Goal: Task Accomplishment & Management: Manage account settings

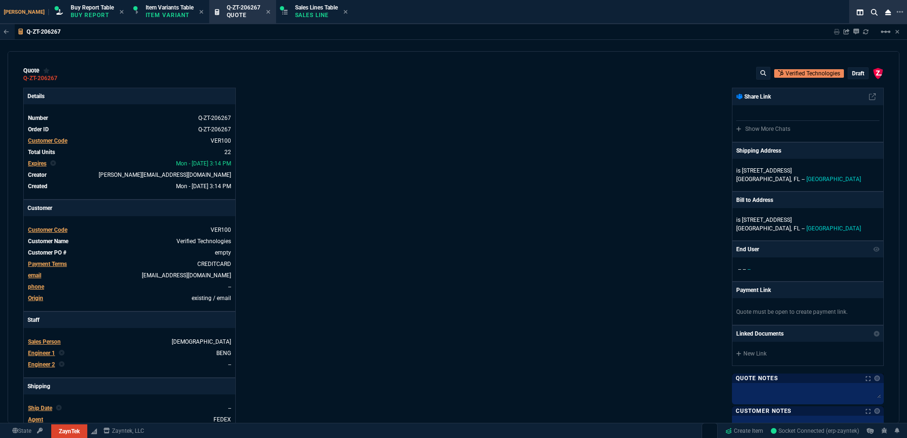
select select "1: BROV"
click at [295, 15] on p "Sales Line" at bounding box center [316, 15] width 43 height 8
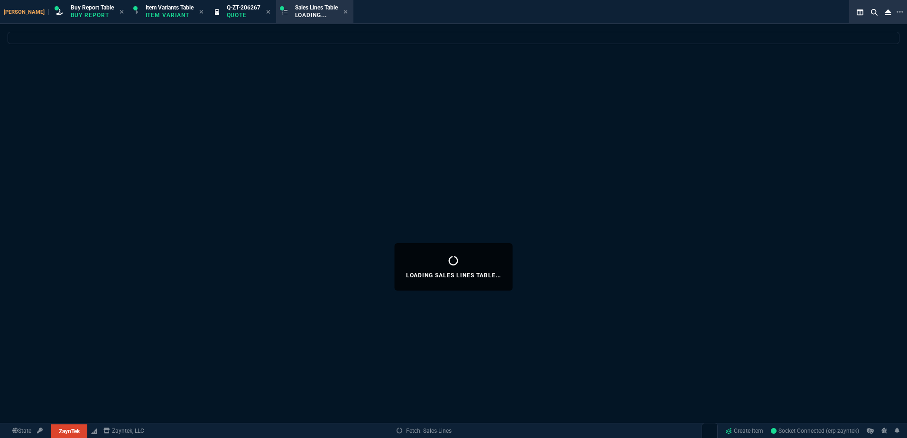
click at [235, 5] on span "Q-ZT-206267" at bounding box center [244, 7] width 34 height 7
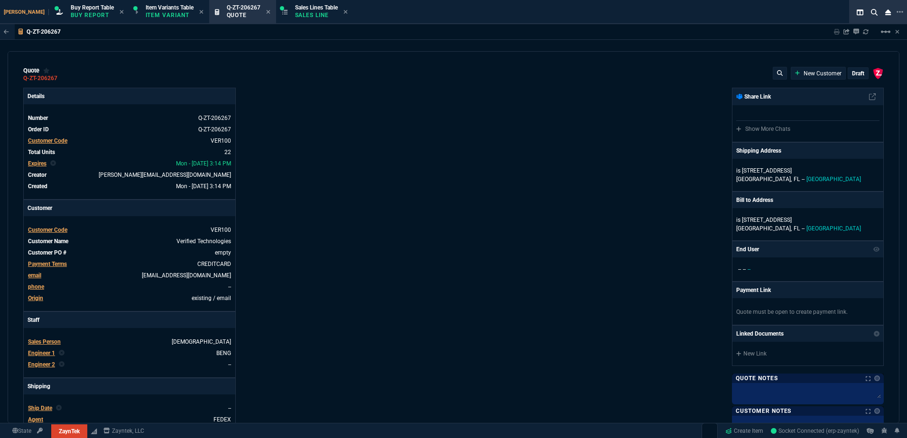
type input "19"
type input "1920"
type input "13"
type input "150"
type input "3671"
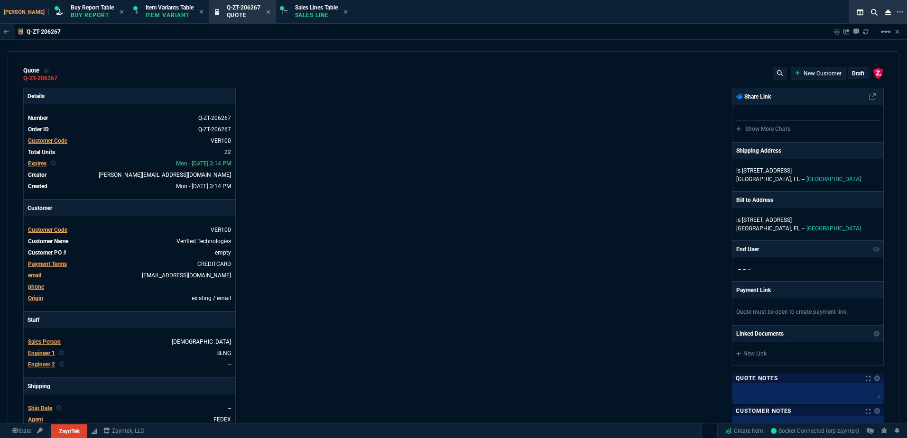
type input "45"
type input "165"
type input "1130"
type input "0"
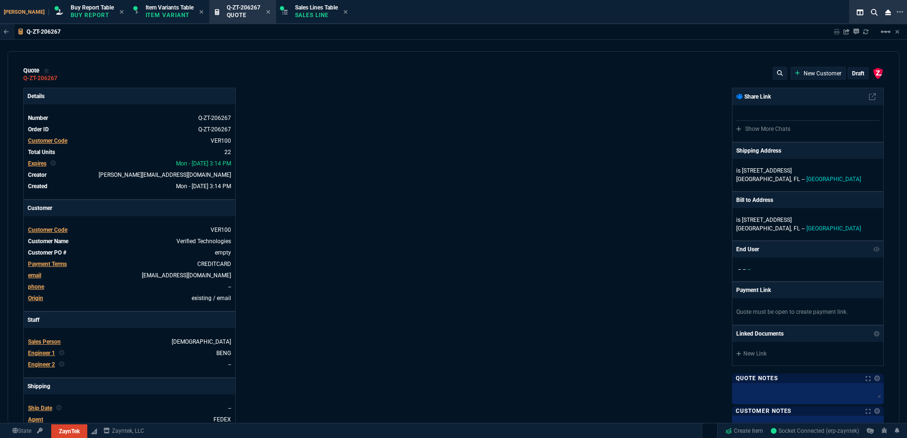
type input "12"
type input "143"
type input "12"
type input "267"
type input "35"
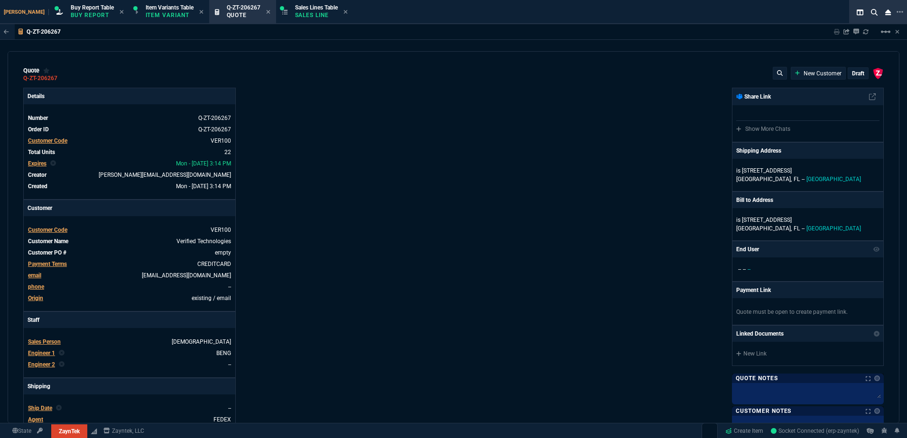
type input "600"
type input "17"
type input "10"
type input "90"
type input "0"
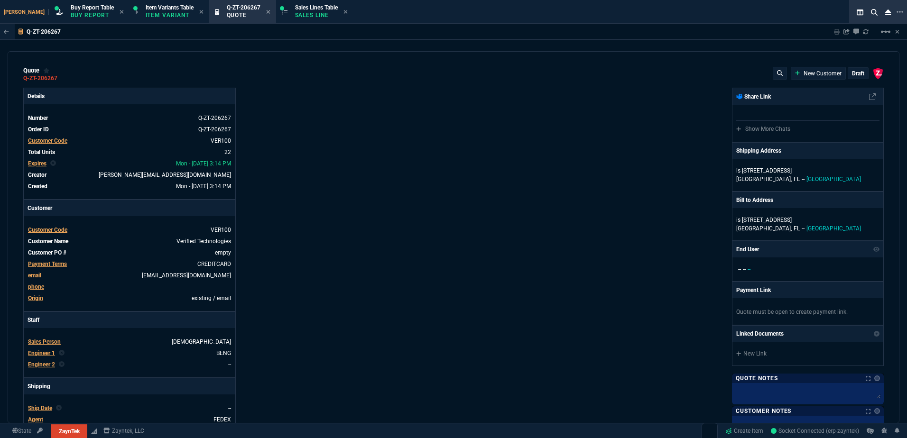
type input "0"
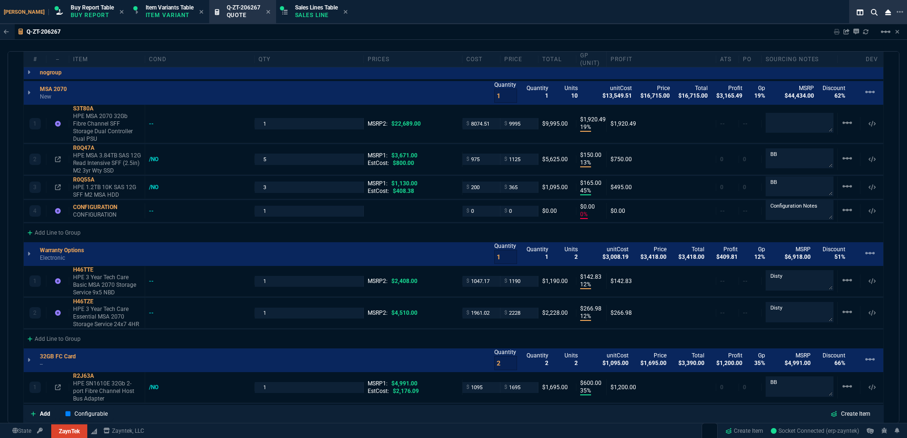
type input "56"
type input "69"
type input "68"
type input "51"
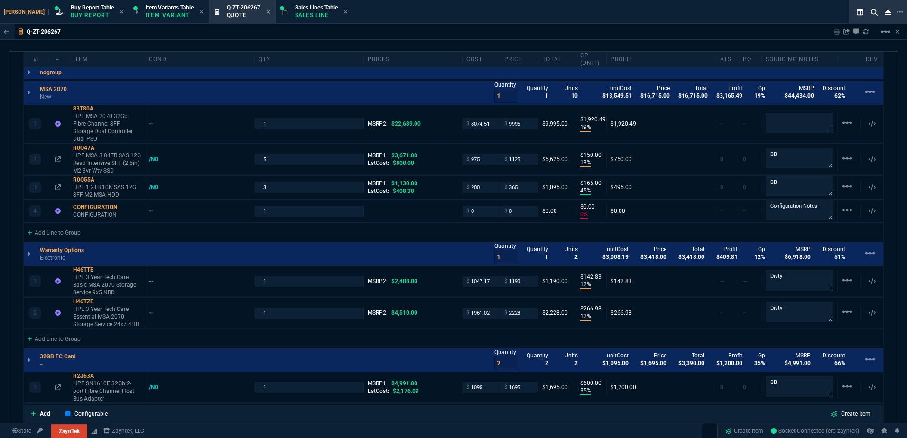
type input "66"
type input "33"
type input "100"
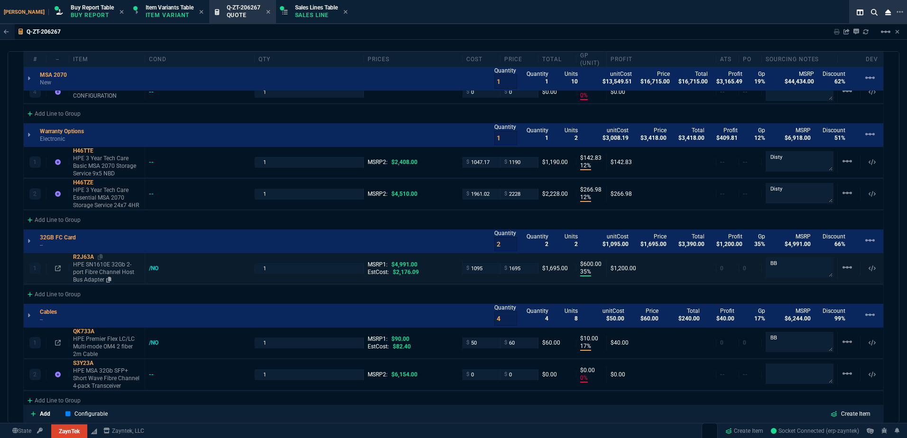
scroll to position [759, 0]
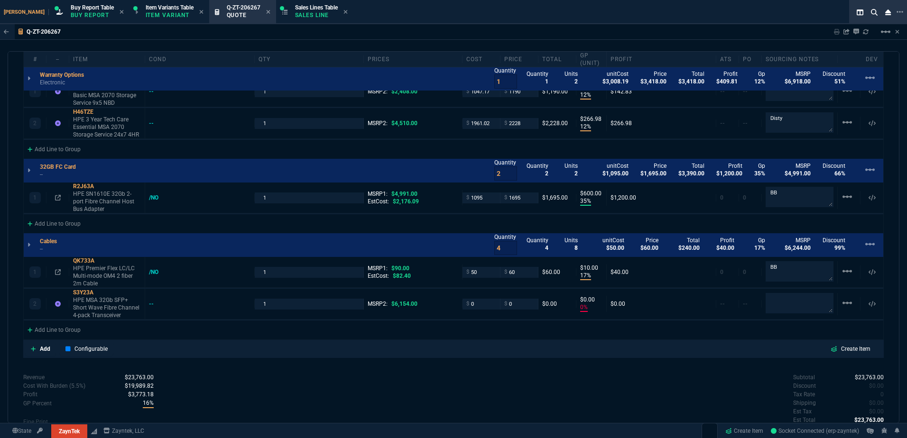
drag, startPoint x: 102, startPoint y: 285, endPoint x: 22, endPoint y: 287, distance: 80.2
click at [102, 290] on icon at bounding box center [99, 293] width 5 height 6
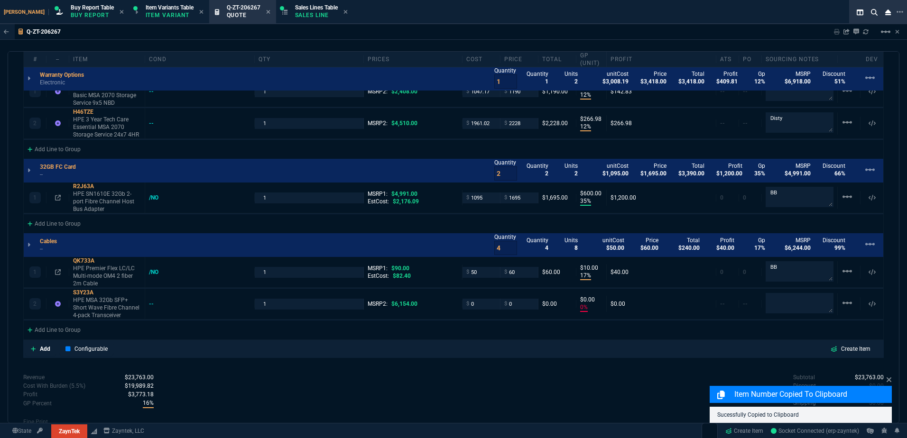
scroll to position [712, 0]
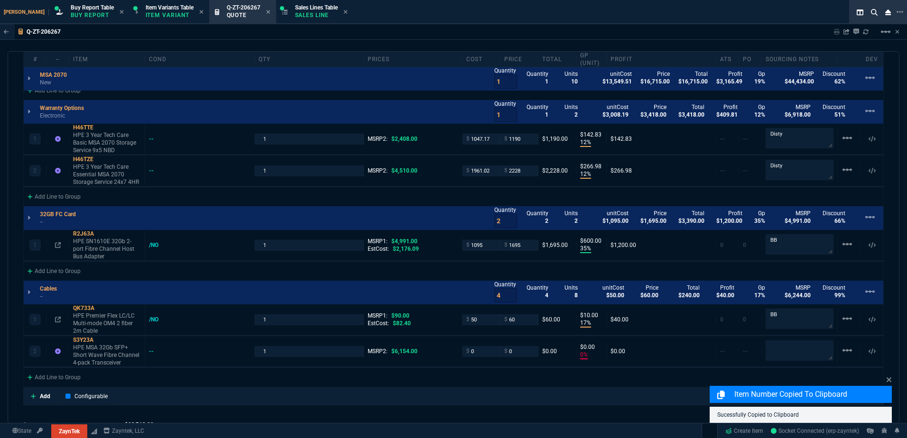
drag, startPoint x: 99, startPoint y: 226, endPoint x: 12, endPoint y: 237, distance: 87.0
click at [99, 231] on icon at bounding box center [100, 234] width 5 height 6
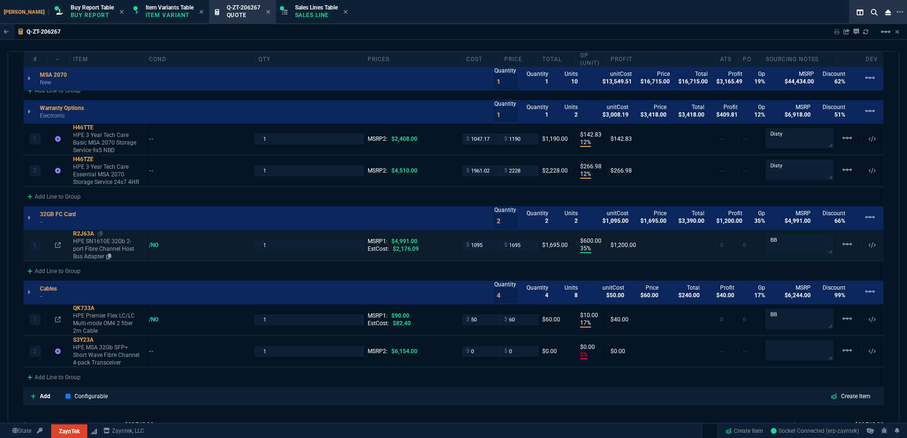
click at [100, 241] on p "HPE SN1610E 32Gb 2-port Fibre Channel Host Bus Adapter" at bounding box center [107, 249] width 68 height 23
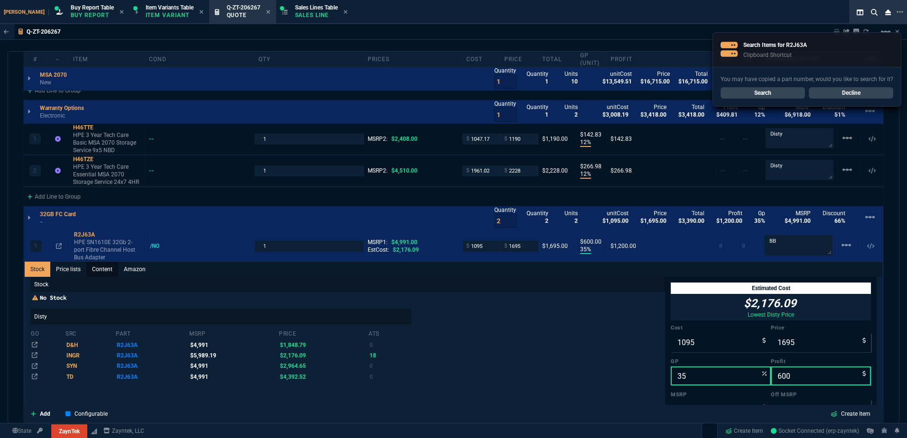
click at [103, 266] on link "Content" at bounding box center [102, 269] width 32 height 15
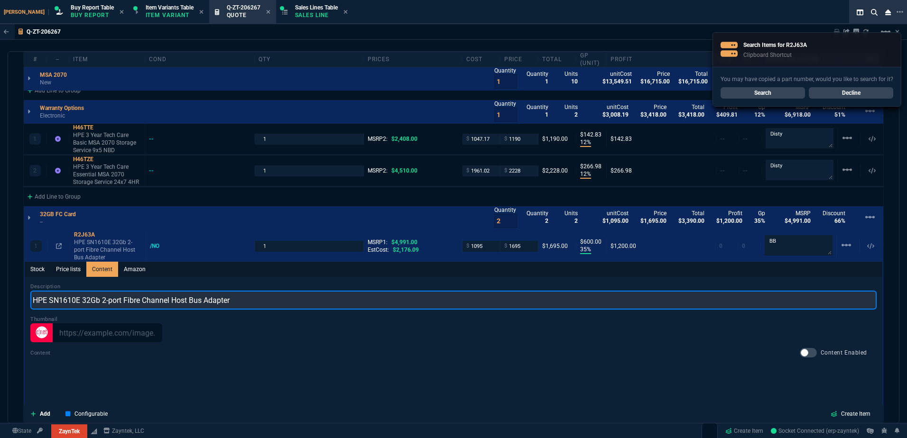
click at [234, 294] on input "HPE SN1610E 32Gb 2-port Fibre Channel Host Bus Adapter" at bounding box center [453, 300] width 846 height 19
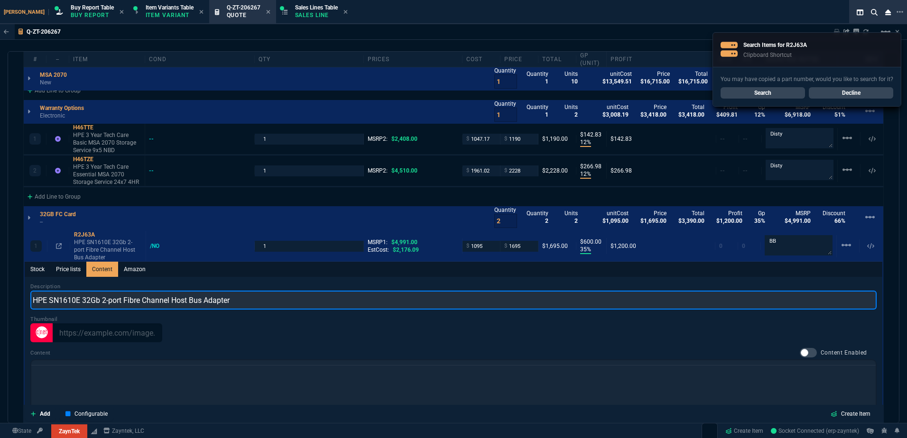
scroll to position [0, 0]
click at [234, 294] on input "HPE SN1610E 32Gb 2-port Fibre Channel Host Bus Adapter incl" at bounding box center [453, 300] width 846 height 19
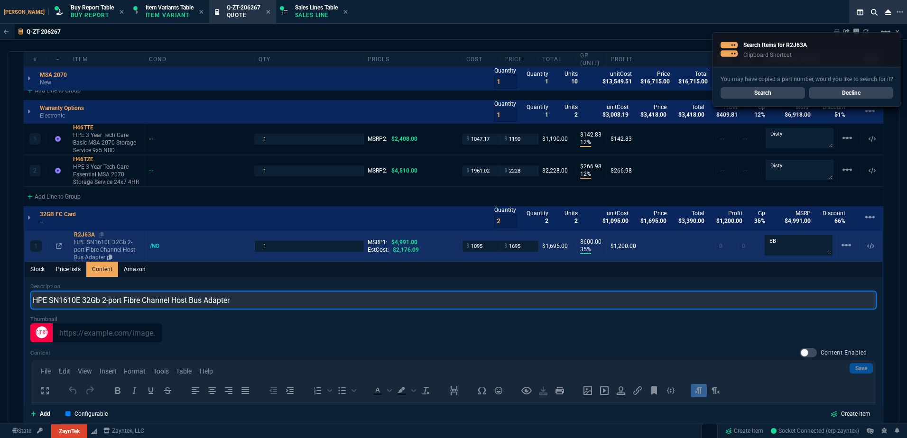
type input "HPE SN1610E 32Gb 2-port Fibre Channel Host Bus Adapter"
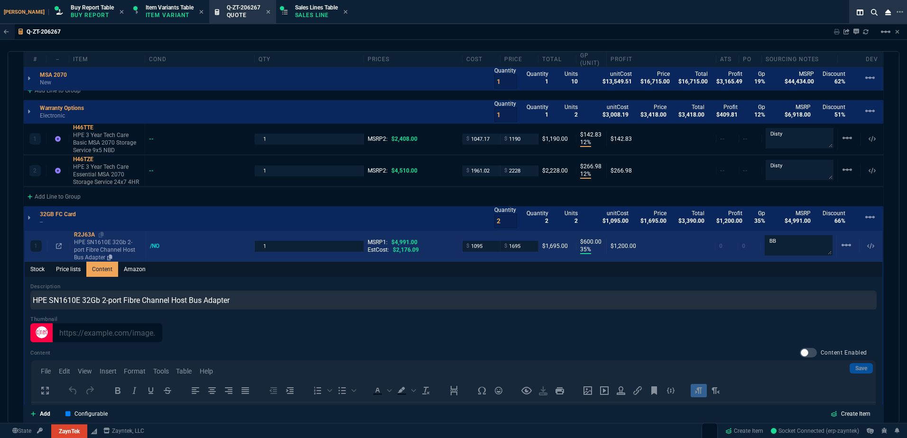
click at [99, 239] on p "HPE SN1610E 32Gb 2-port Fibre Channel Host Bus Adapter" at bounding box center [108, 250] width 68 height 23
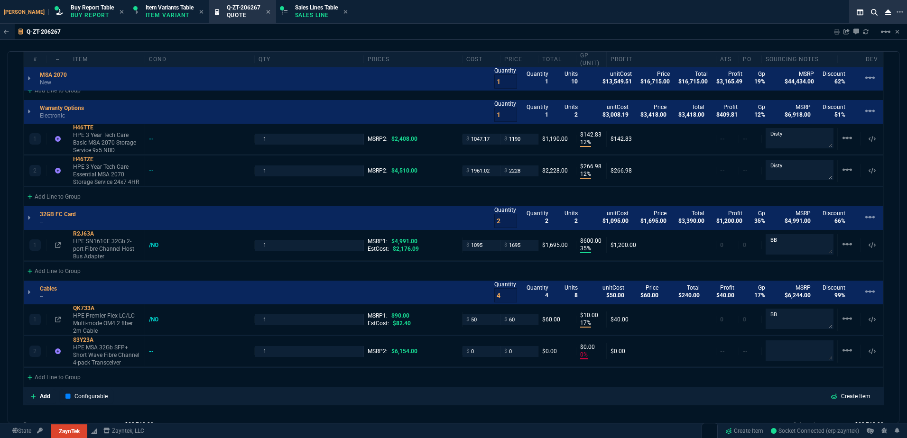
type input "35"
type input "600"
type input "66"
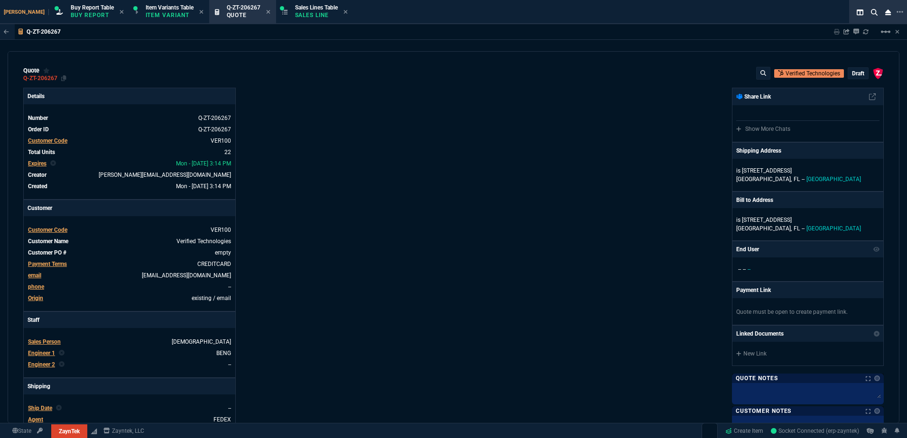
click at [62, 83] on div "quote Q-ZT-206267 Verified Technologies draft ZaynTek, LLC [STREET_ADDRESS] Det…" at bounding box center [454, 237] width 892 height 372
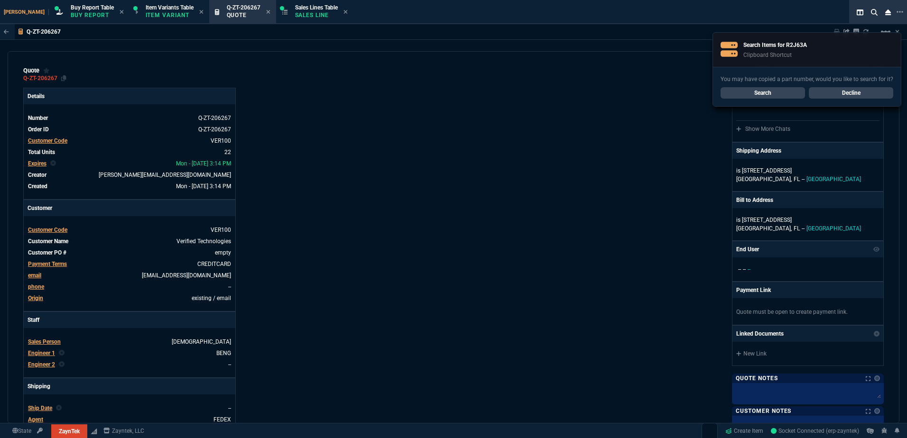
click at [60, 80] on div "Q-ZT-206267" at bounding box center [44, 78] width 43 height 8
click at [61, 76] on div "Q-ZT-206267" at bounding box center [44, 78] width 43 height 8
click at [63, 78] on icon at bounding box center [63, 78] width 5 height 6
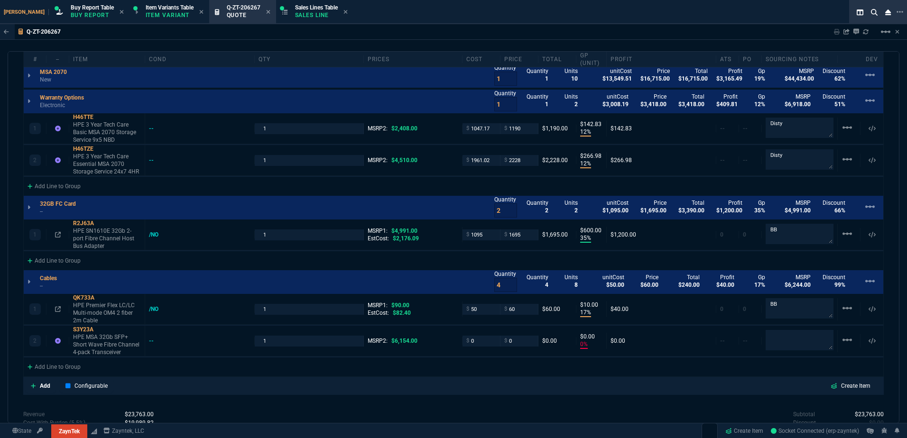
scroll to position [807, 0]
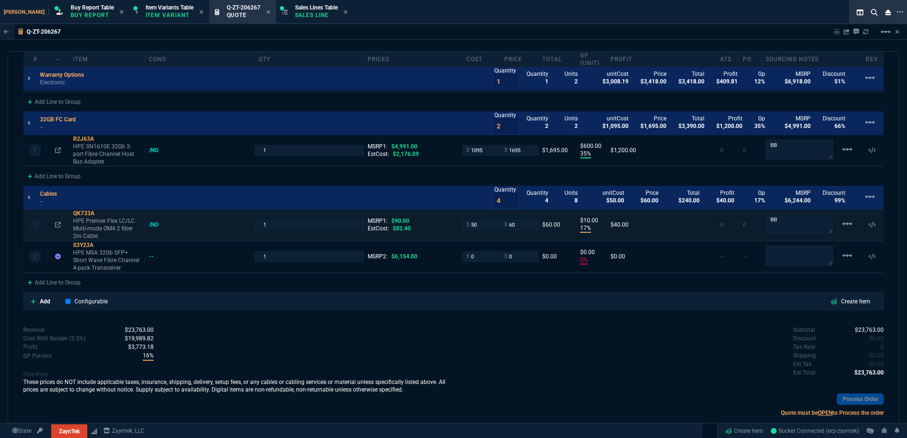
drag, startPoint x: 99, startPoint y: 239, endPoint x: 60, endPoint y: 227, distance: 40.4
click at [99, 242] on icon at bounding box center [99, 245] width 5 height 6
click at [102, 242] on icon at bounding box center [99, 245] width 5 height 6
click at [786, 249] on textarea at bounding box center [800, 256] width 68 height 20
paste textarea "871362-001"
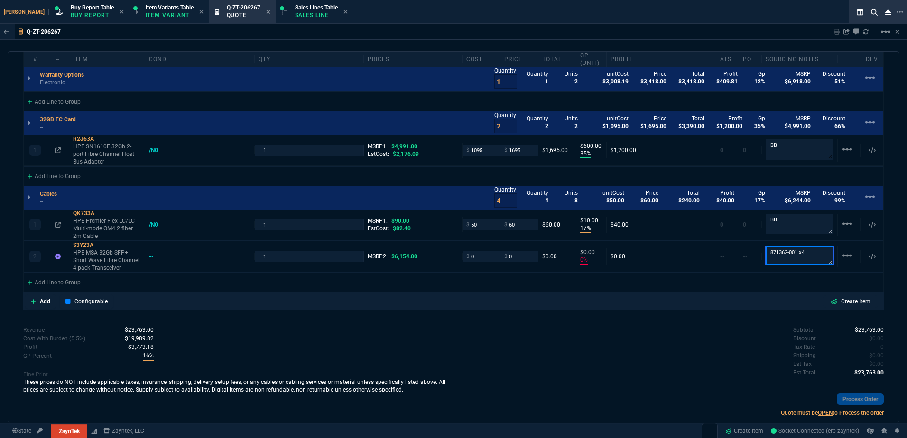
type textarea "871362-001 x4"
click at [668, 318] on div "quote Q-ZT-206267 Verified Technologies draft ZaynTek, LLC [STREET_ADDRESS] Det…" at bounding box center [454, 237] width 892 height 372
click at [476, 251] on input "0" at bounding box center [481, 256] width 30 height 11
click at [479, 251] on input "0" at bounding box center [481, 256] width 30 height 11
type input "415"
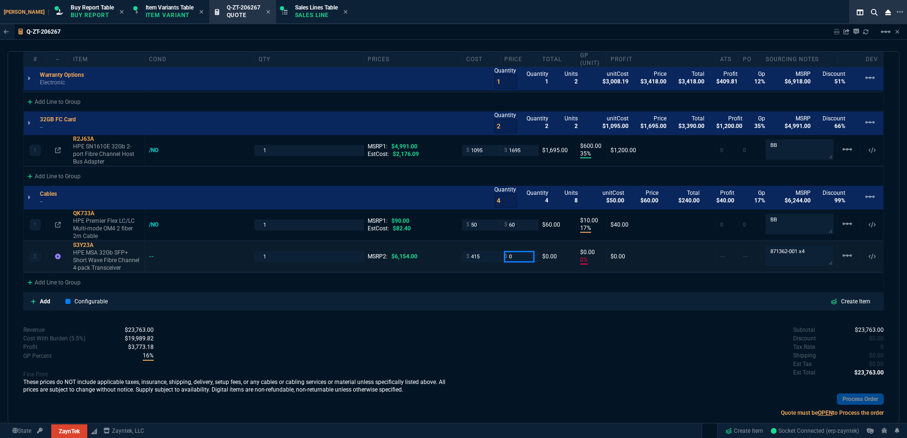
type input "415"
type input "-100"
type input "-415"
drag, startPoint x: 459, startPoint y: 356, endPoint x: 265, endPoint y: 291, distance: 204.6
click at [459, 352] on div "Subtotal $23,763.00 Discount $0.00 Tax Rate 0 Shipping $0.00 Est Tax $0.00 Est …" at bounding box center [669, 352] width 430 height 52
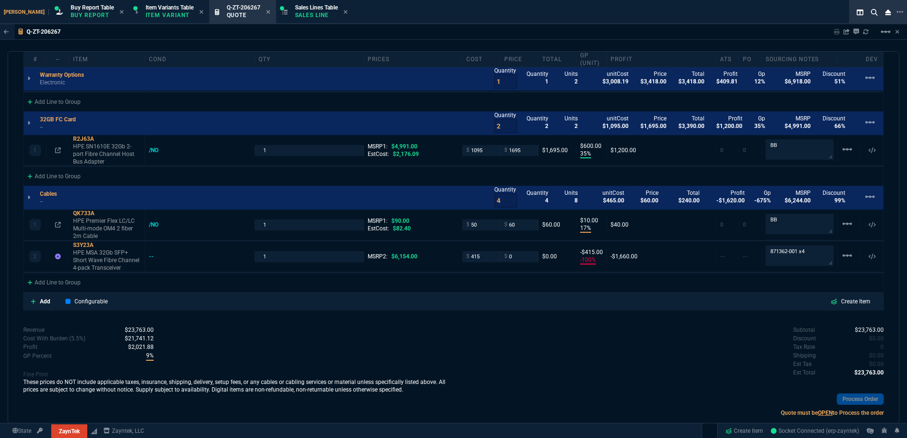
drag, startPoint x: 75, startPoint y: 250, endPoint x: 87, endPoint y: 246, distance: 13.2
click at [813, 256] on textarea "871362-001 x4" at bounding box center [800, 256] width 68 height 20
type textarea "871362-001 x4 openbox"
click at [122, 253] on p "HPE MSA 32Gb SFP+ Short Wave Fibre Channel 4-pack Transceiver" at bounding box center [107, 260] width 68 height 23
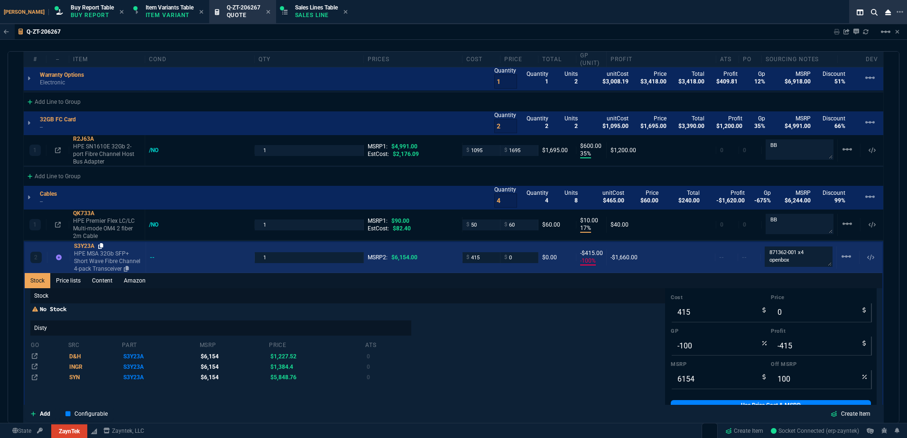
click at [102, 243] on icon at bounding box center [100, 246] width 5 height 6
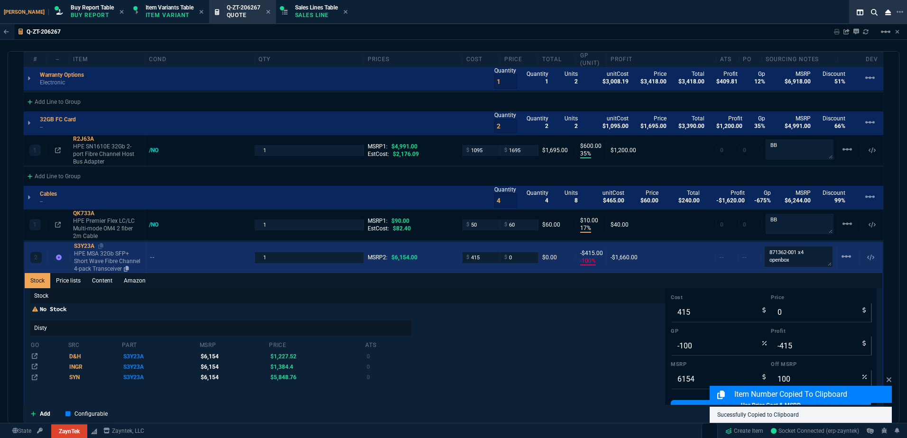
click at [95, 254] on p "HPE MSA 32Gb SFP+ Short Wave Fibre Channel 4-pack Transceiver" at bounding box center [108, 261] width 68 height 23
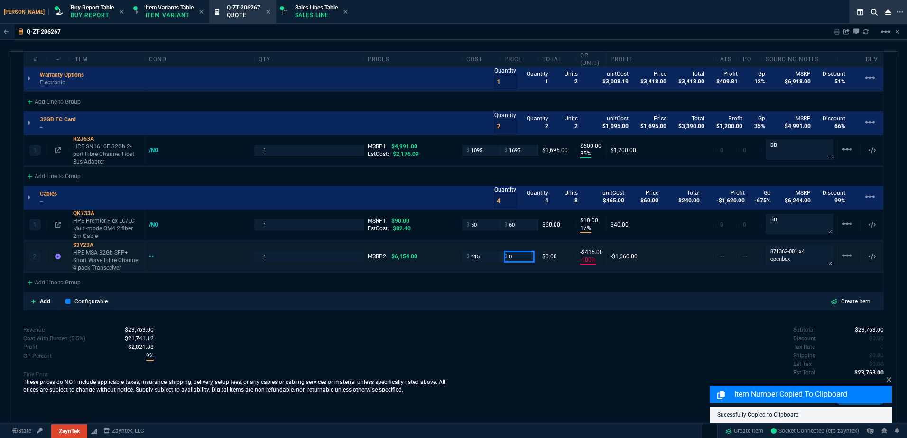
click at [515, 252] on input "0" at bounding box center [519, 256] width 30 height 11
type input "995"
type input "58"
type input "580"
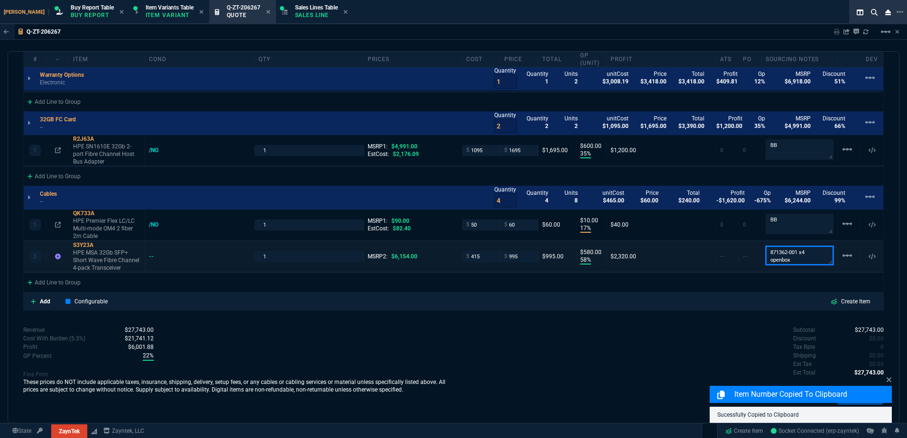
type input "84"
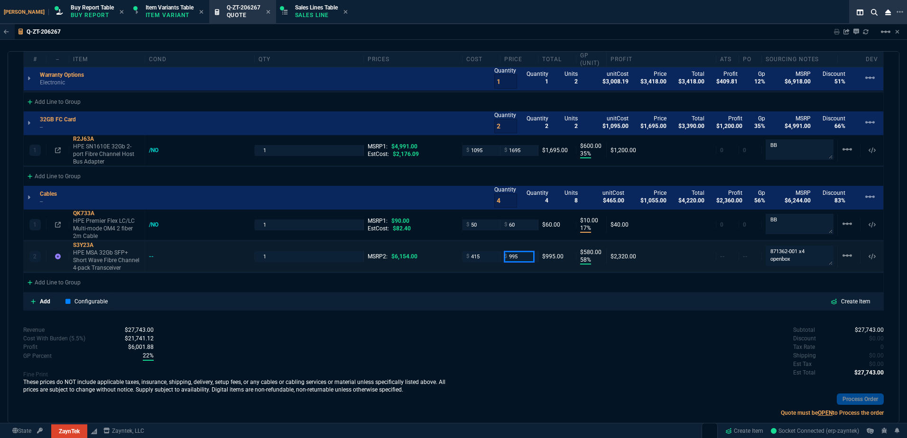
click at [514, 251] on input "995" at bounding box center [519, 256] width 30 height 11
type input "101"
type input "-311"
type input "-314"
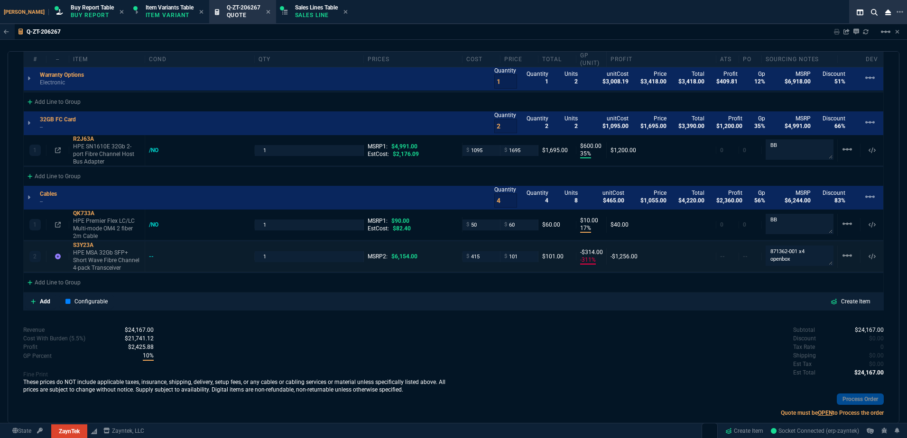
type input "98"
click at [517, 253] on input "101" at bounding box center [519, 256] width 30 height 11
type input "1145"
click at [538, 303] on div "Add Configurable Create Item" at bounding box center [453, 302] width 861 height 18
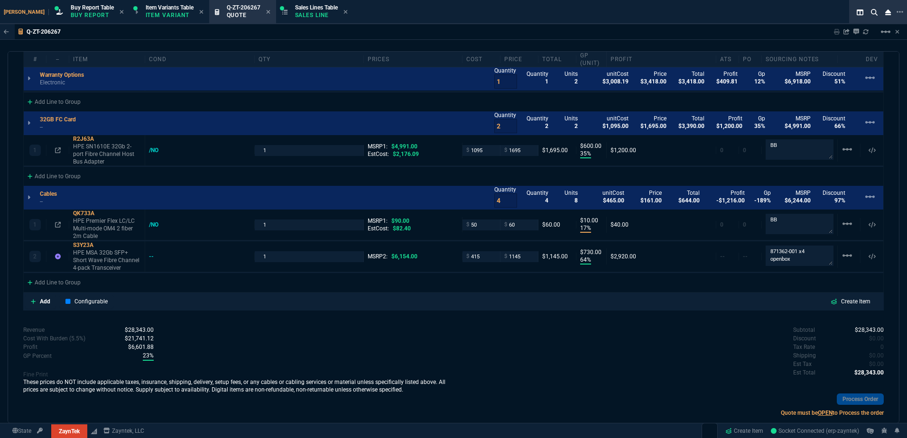
type input "64"
type input "730"
type input "81"
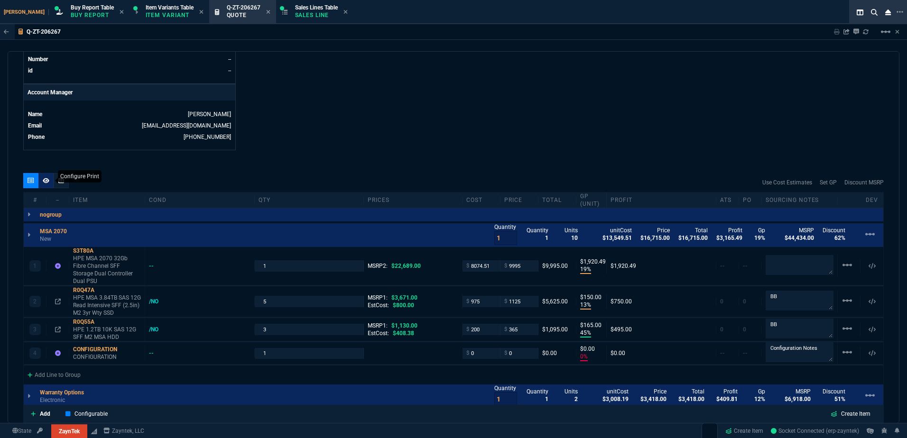
click at [52, 179] on div at bounding box center [45, 180] width 15 height 15
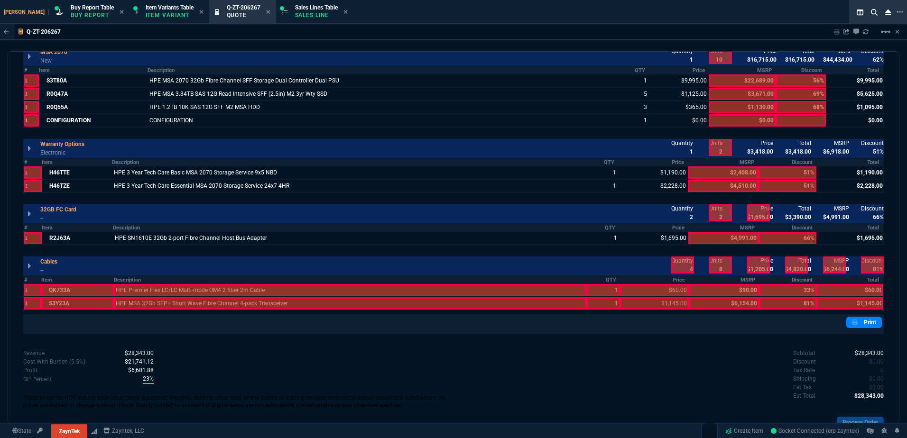
scroll to position [617, 0]
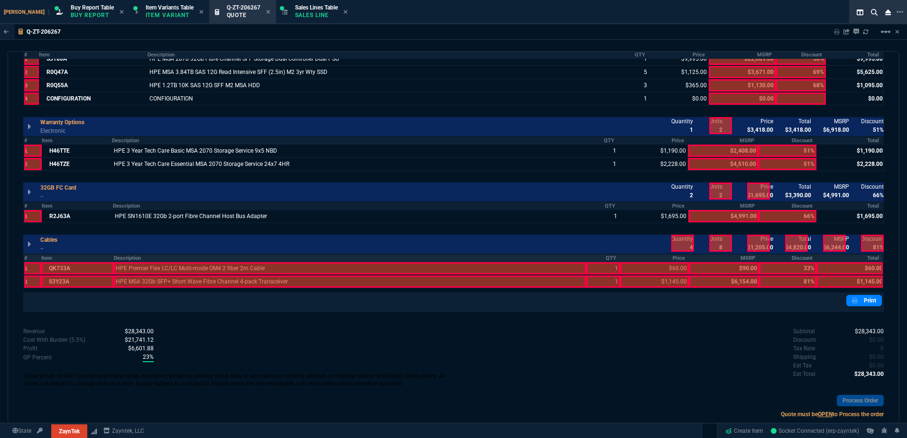
click at [201, 256] on th "Description" at bounding box center [350, 258] width 473 height 8
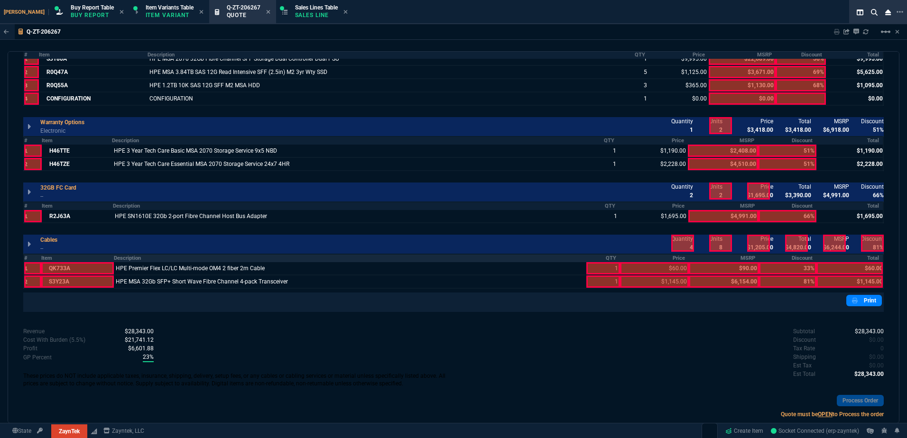
click at [92, 258] on th "Item" at bounding box center [77, 258] width 72 height 8
click at [604, 260] on th "QTY" at bounding box center [602, 258] width 33 height 8
click at [647, 258] on th "Price" at bounding box center [654, 258] width 69 height 8
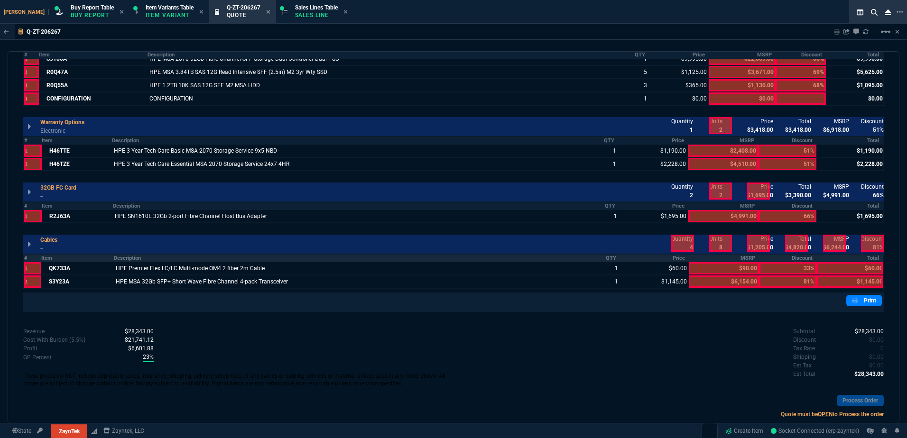
click at [863, 261] on th "Total" at bounding box center [849, 258] width 67 height 8
drag, startPoint x: 796, startPoint y: 245, endPoint x: 766, endPoint y: 242, distance: 30.5
click at [795, 245] on div at bounding box center [796, 243] width 23 height 17
click at [764, 242] on div at bounding box center [758, 243] width 23 height 17
click at [830, 245] on div at bounding box center [834, 243] width 23 height 17
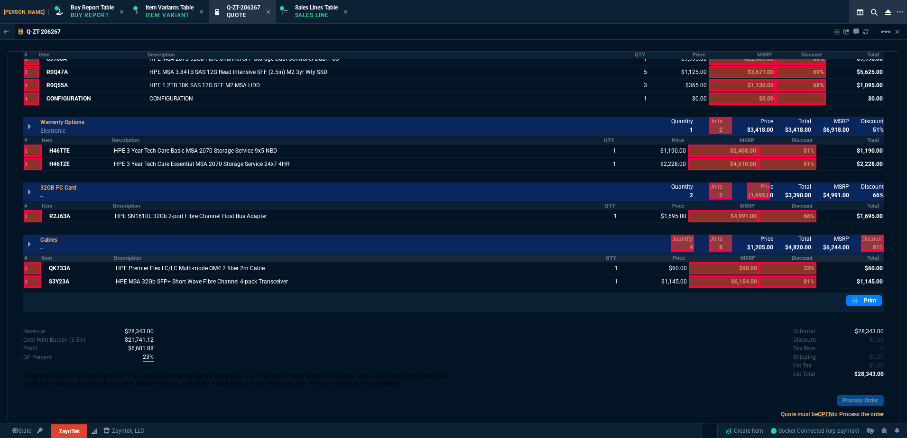
click at [867, 245] on div at bounding box center [872, 243] width 23 height 17
click at [677, 241] on div at bounding box center [682, 243] width 23 height 17
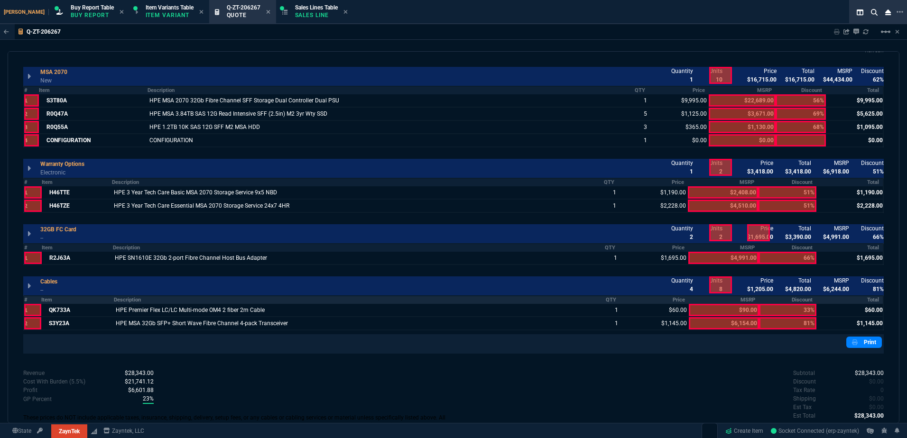
scroll to position [522, 0]
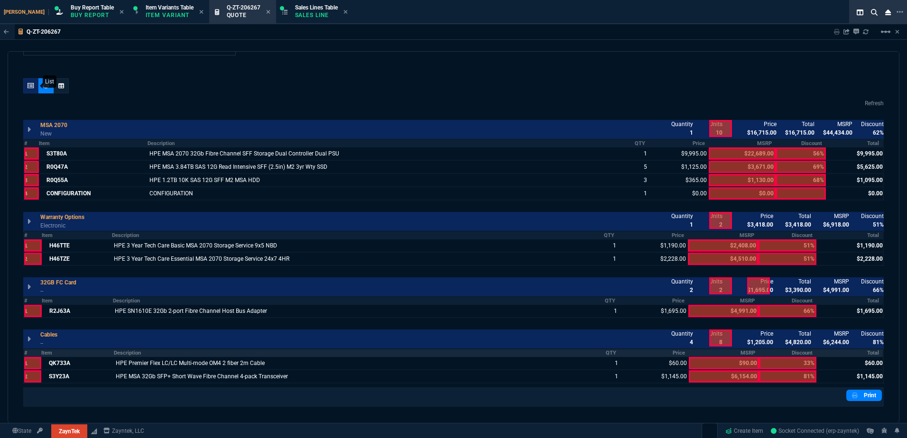
click at [35, 89] on div at bounding box center [30, 85] width 15 height 15
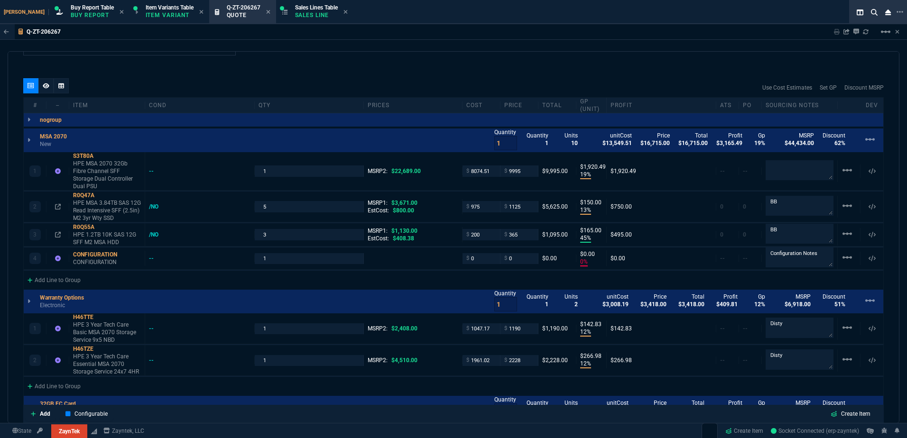
type input "19"
type input "1920"
type input "13"
type input "150"
type input "45"
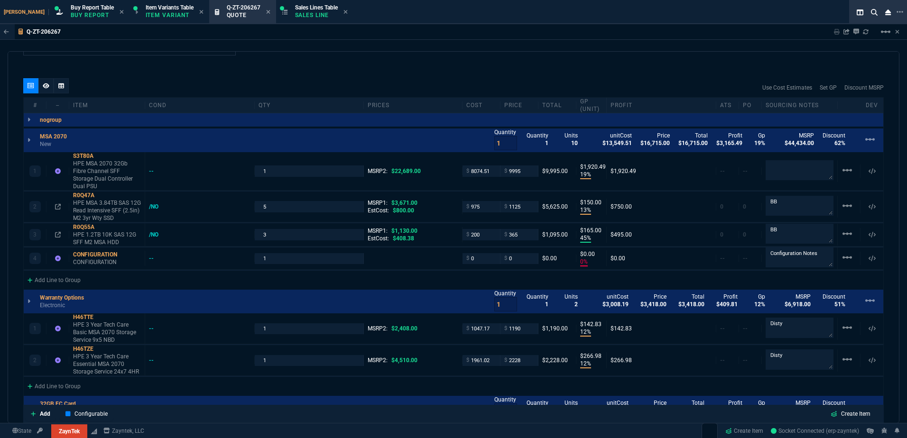
type input "165"
type input "0"
type input "12"
type input "143"
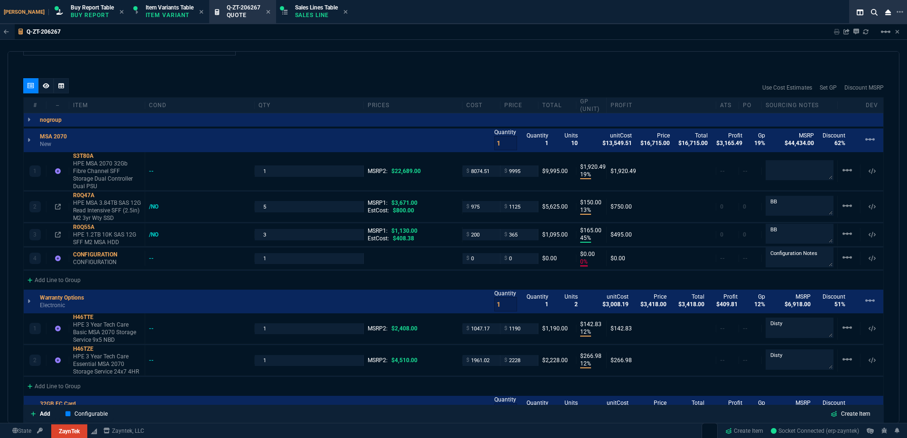
type input "12"
type input "267"
type input "35"
type input "600"
type input "17"
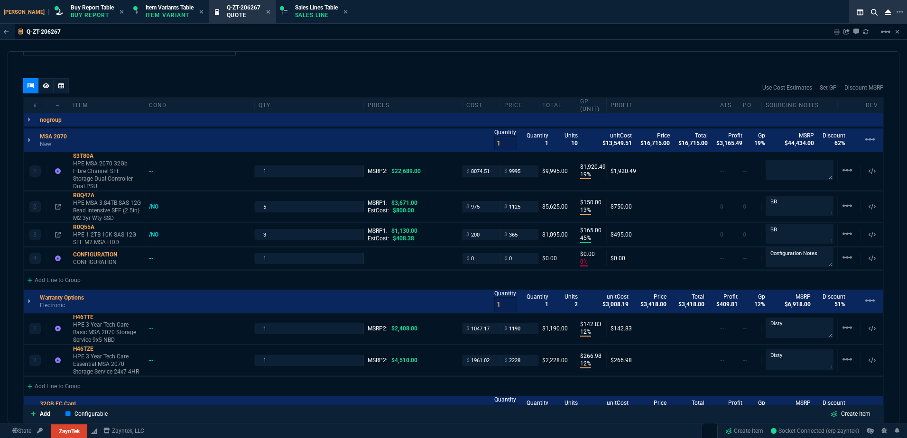
type input "10"
type input "64"
type input "730"
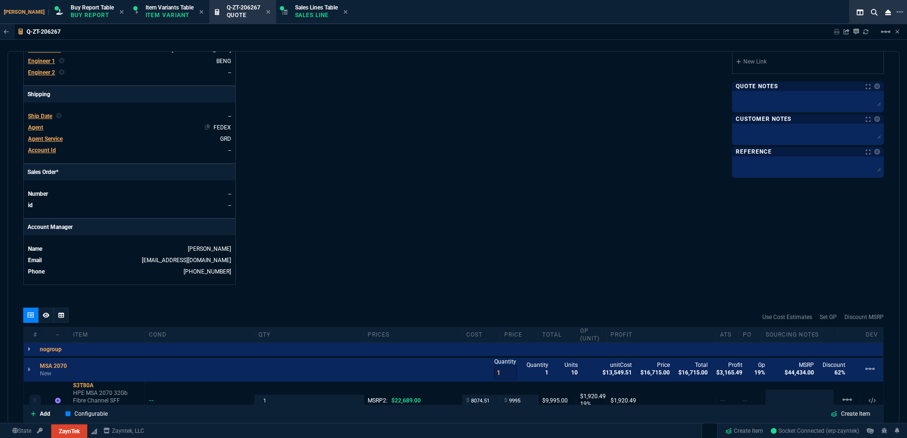
type input "56"
type input "69"
type input "68"
type input "51"
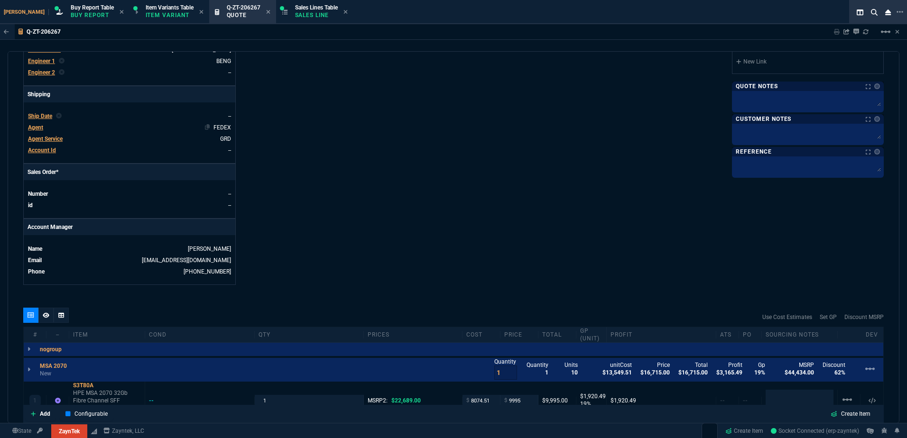
type input "66"
type input "33"
type input "81"
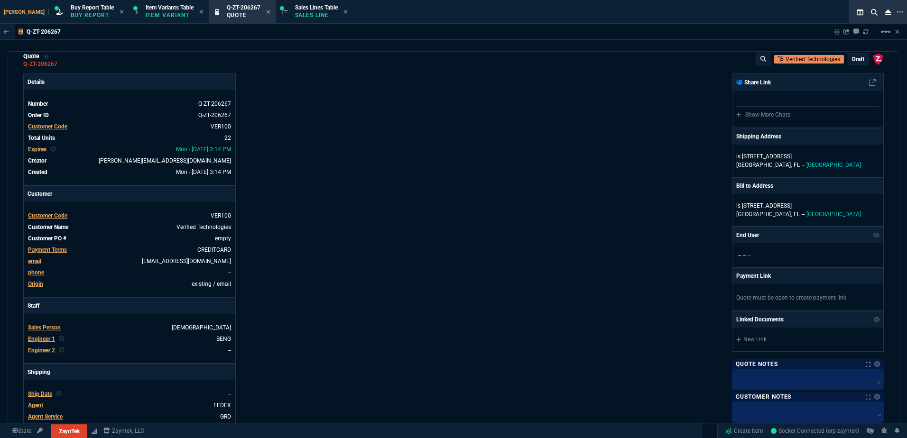
scroll to position [0, 0]
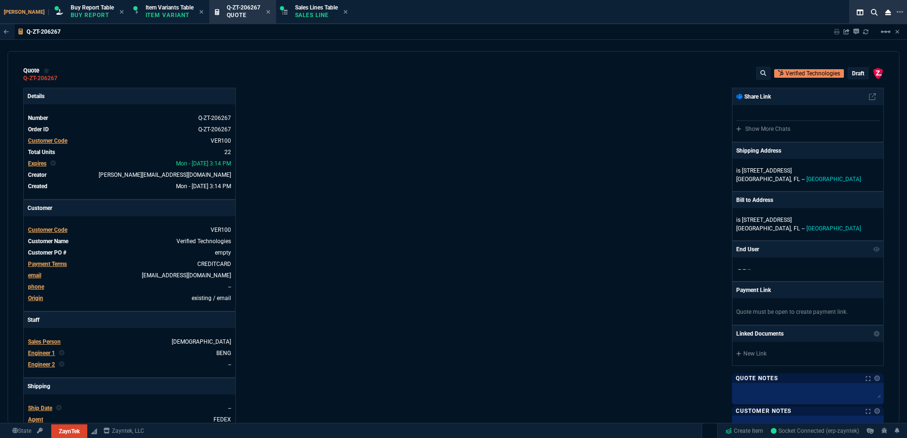
click at [67, 79] on div "quote Q-ZT-206267 Verified Technologies draft ZaynTek, LLC [STREET_ADDRESS]" at bounding box center [453, 74] width 861 height 15
click at [63, 79] on icon at bounding box center [63, 78] width 5 height 6
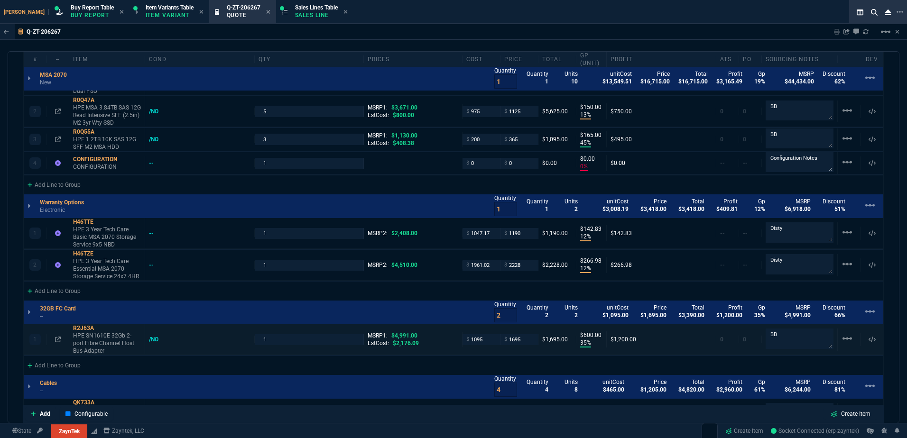
scroll to position [617, 0]
drag, startPoint x: 103, startPoint y: 93, endPoint x: 95, endPoint y: 93, distance: 8.1
click at [103, 98] on icon at bounding box center [100, 101] width 5 height 6
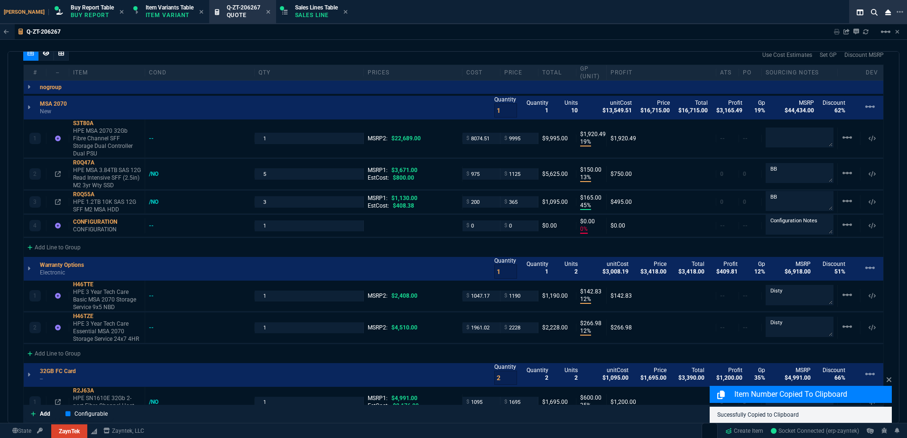
scroll to position [427, 0]
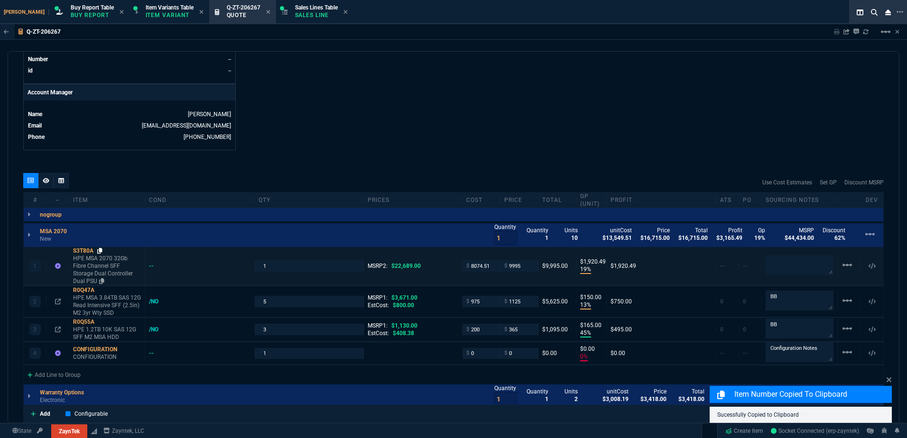
click at [99, 252] on icon at bounding box center [99, 251] width 5 height 6
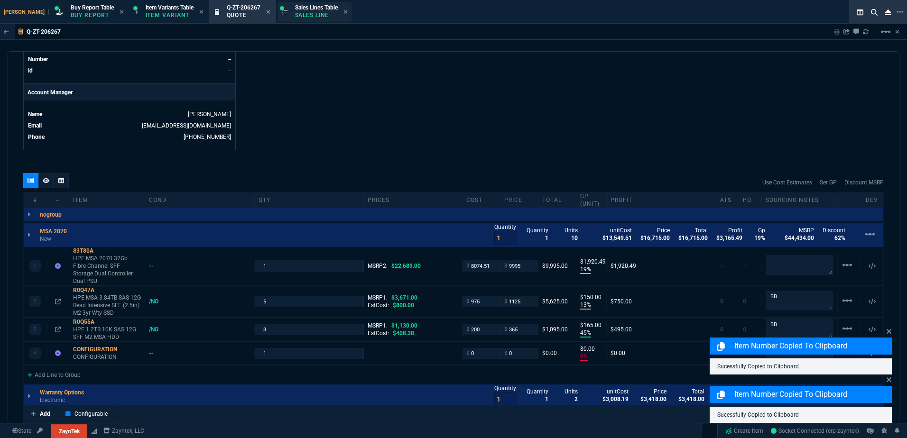
click at [278, 11] on div "Sales Lines Table Sales Line" at bounding box center [315, 12] width 74 height 20
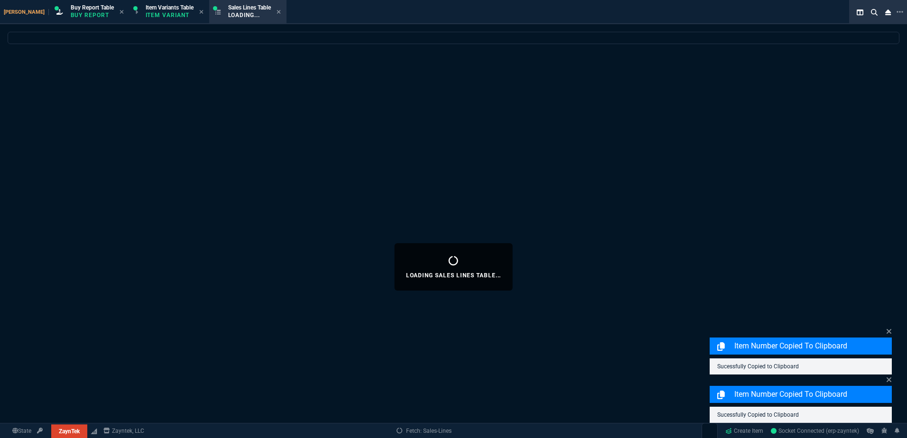
select select
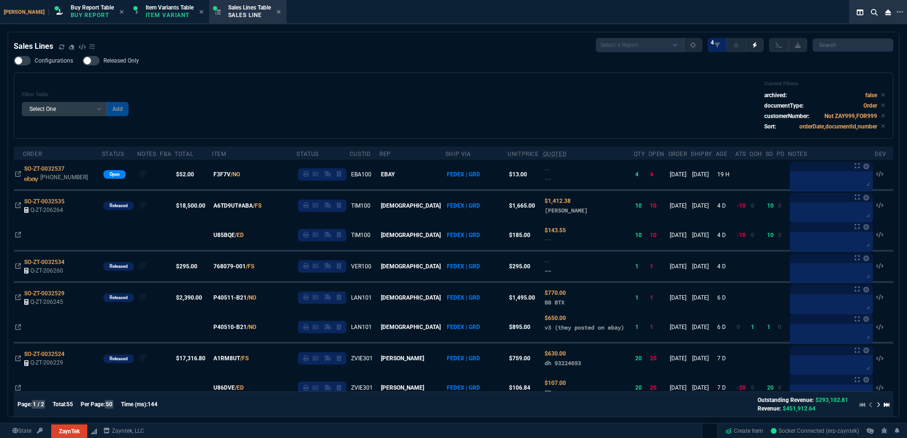
click at [338, 98] on div "Filter Table Select One Add Filter () Age () ATS () Cond (itemVariantCode) Cust…" at bounding box center [453, 106] width 863 height 50
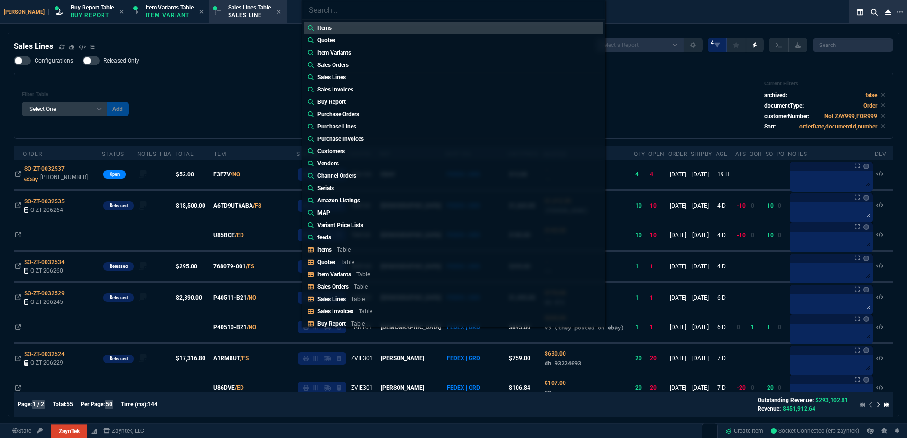
type input "c"
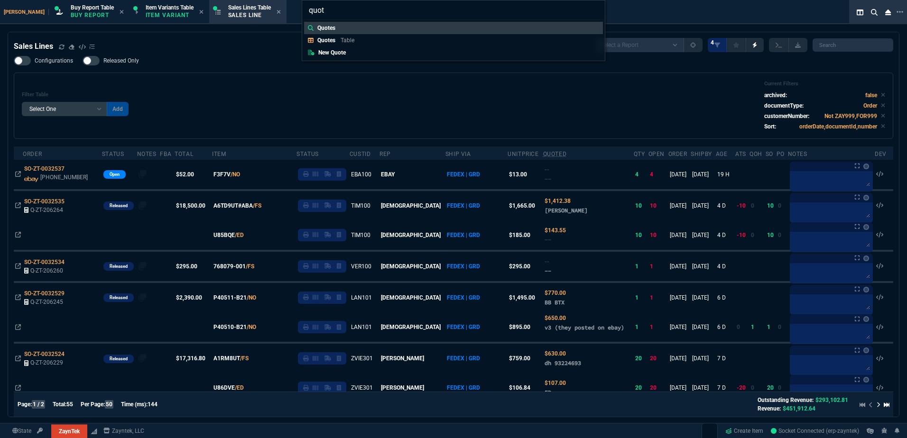
type input "quote"
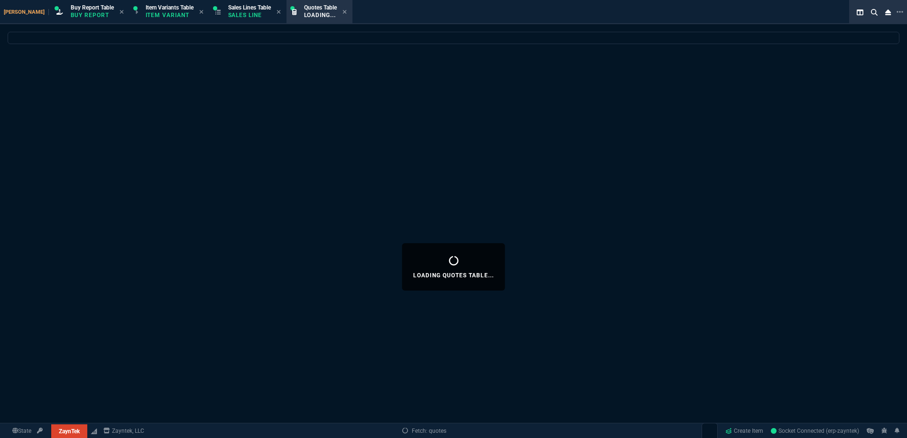
select select
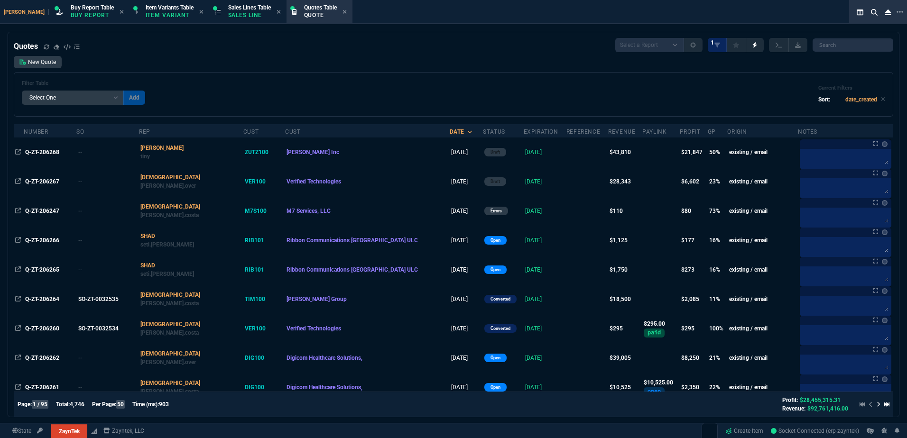
click at [247, 89] on div "Filter Table Select One Add Filter () creator (creator) Cust (headers.customerN…" at bounding box center [453, 94] width 863 height 28
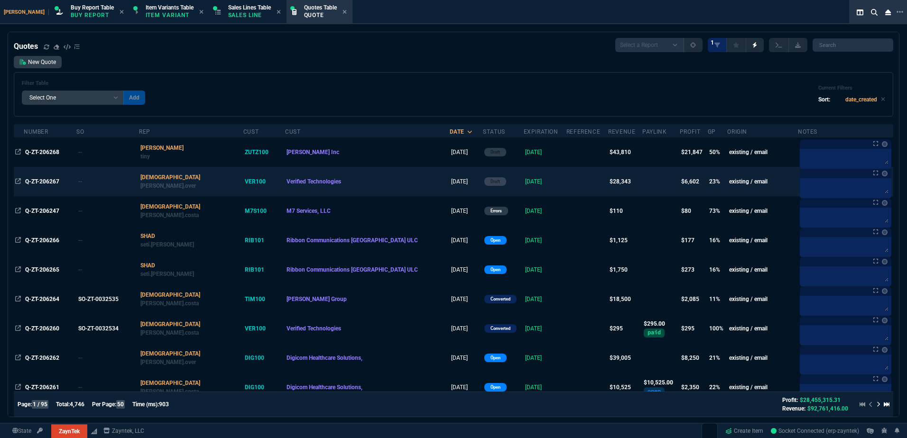
click at [60, 186] on td "Q-ZT-206267" at bounding box center [50, 181] width 53 height 29
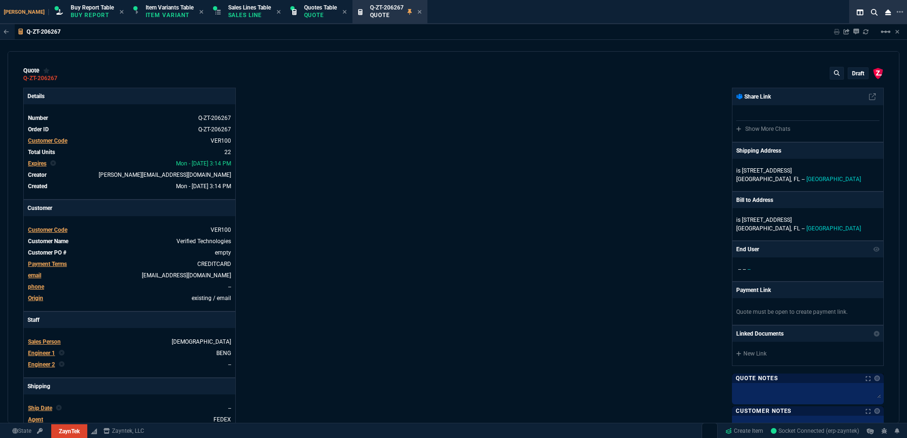
type input "19"
type input "1920"
type input "13"
type input "150"
type input "3671"
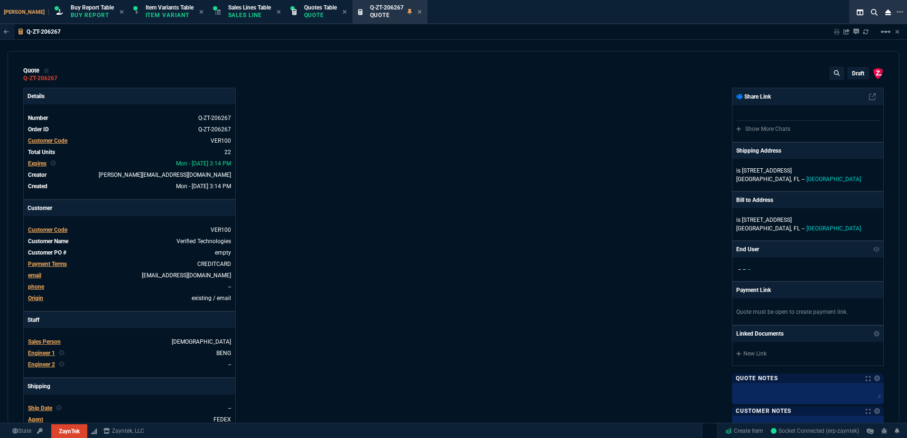
type input "45"
type input "165"
type input "1130"
type input "0"
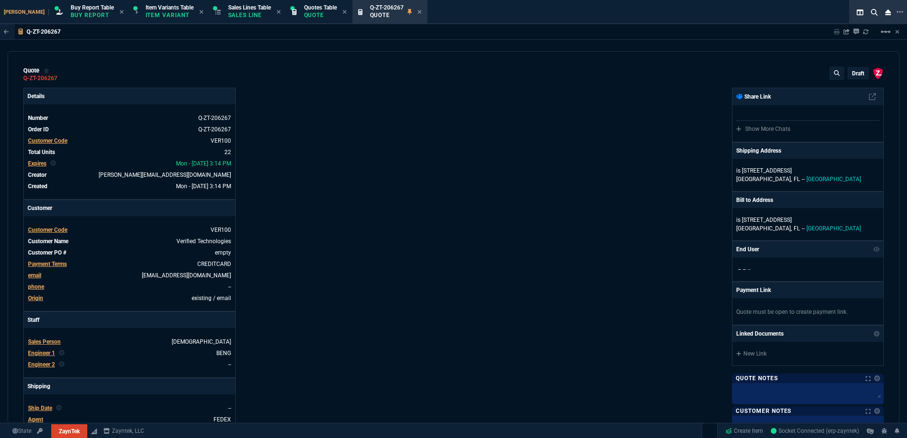
type input "12"
type input "143"
type input "12"
type input "267"
type input "35"
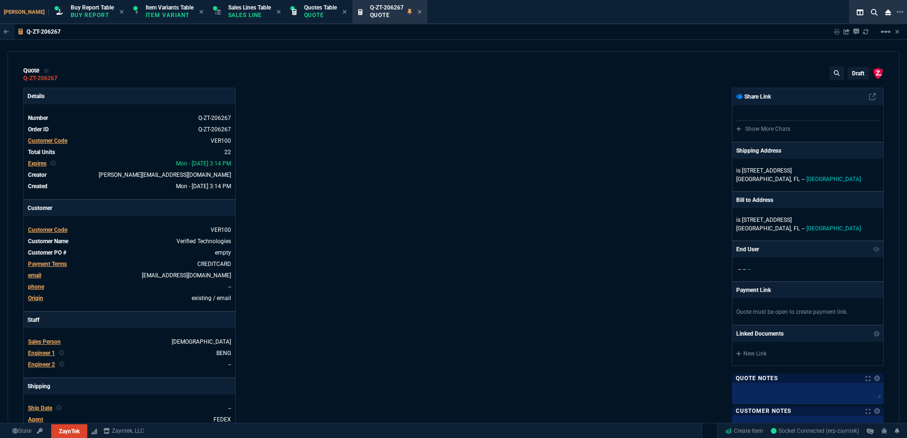
type input "600"
type input "17"
type input "10"
type input "90"
type input "64"
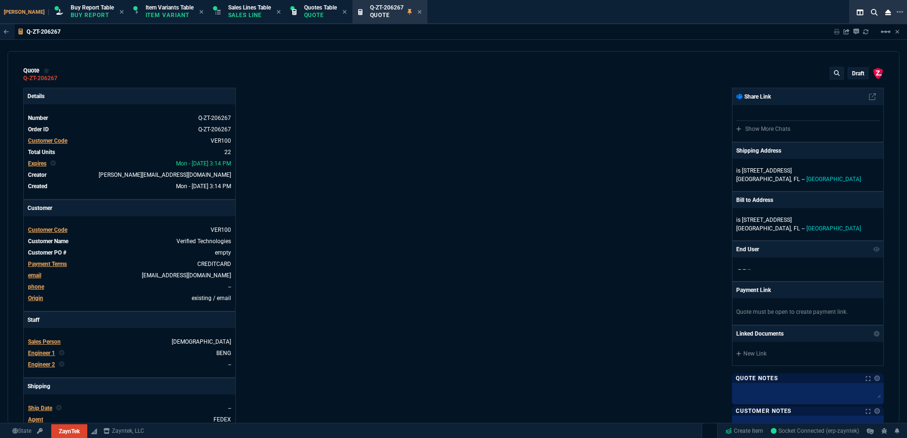
type input "730"
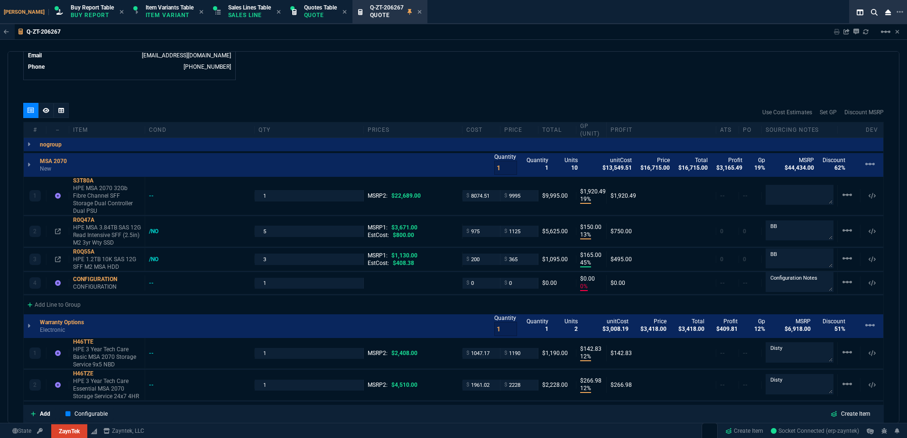
type input "56"
type input "69"
type input "68"
type input "51"
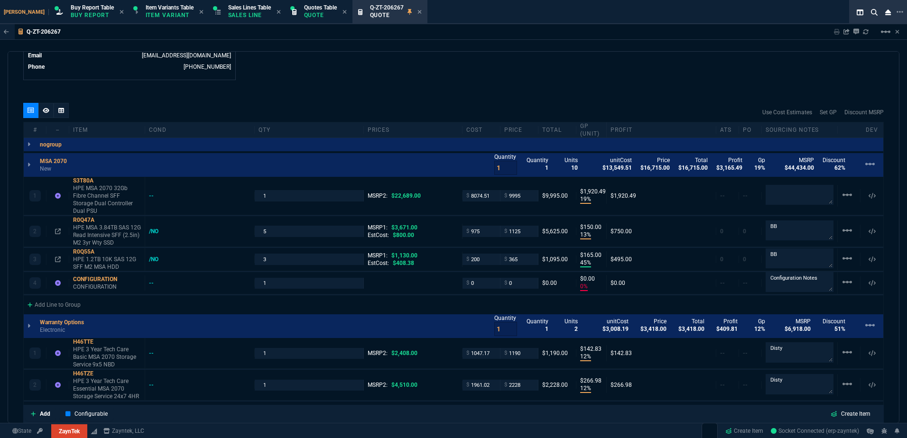
type input "66"
type input "33"
type input "81"
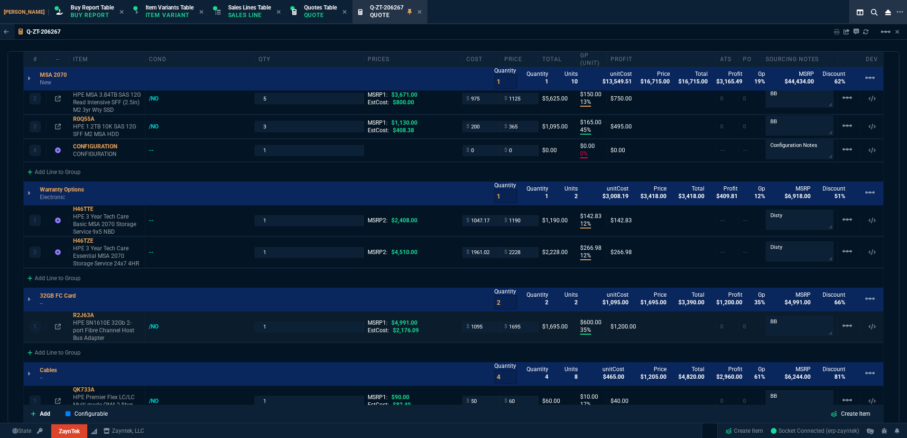
scroll to position [712, 0]
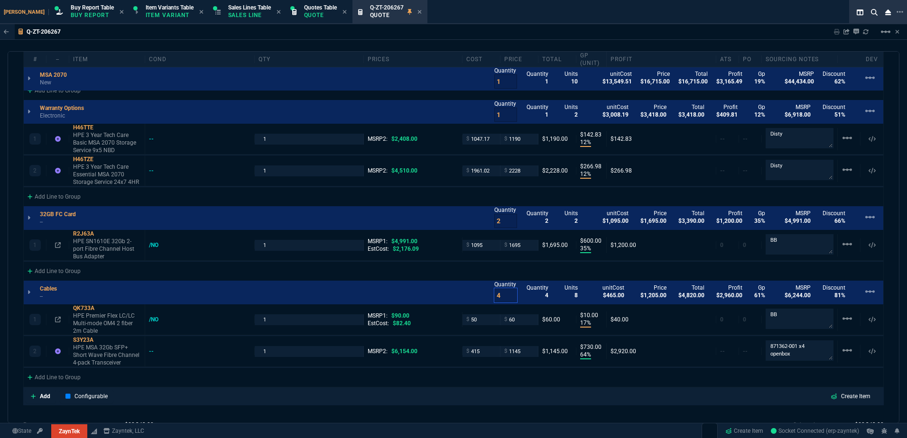
drag, startPoint x: 485, startPoint y: 287, endPoint x: 479, endPoint y: 287, distance: 5.7
click at [479, 287] on div "Cables -- Quantity 4 Quantity 4 Units 8 unitCost $465.00 Price $1,205.00 Total …" at bounding box center [454, 293] width 860 height 24
type input "1"
click at [280, 346] on input "1" at bounding box center [310, 351] width 102 height 11
click at [270, 315] on input "1" at bounding box center [310, 320] width 102 height 11
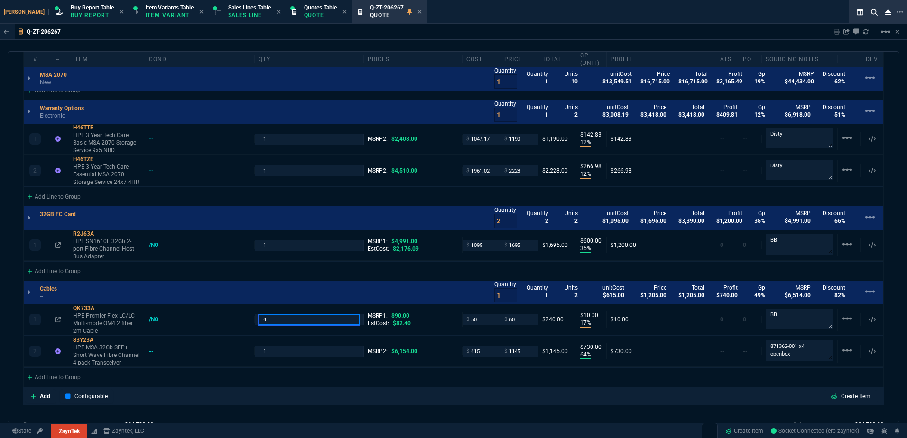
type input "4"
click at [380, 388] on div "Add Configurable Create Item" at bounding box center [453, 397] width 861 height 18
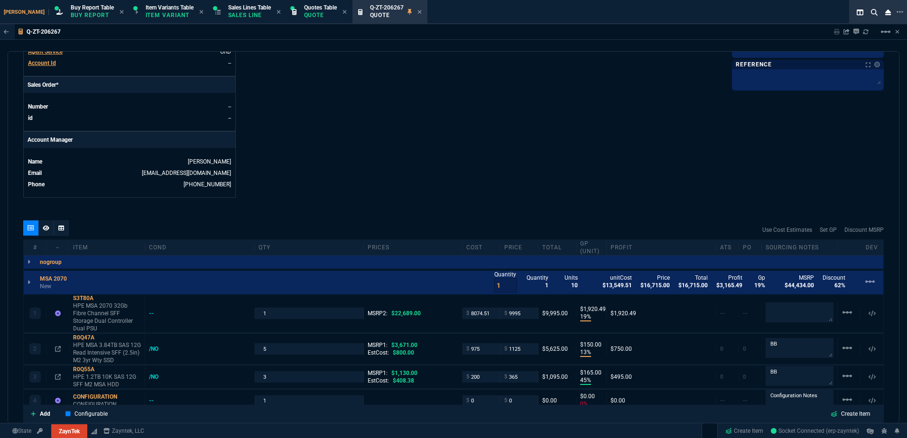
scroll to position [190, 0]
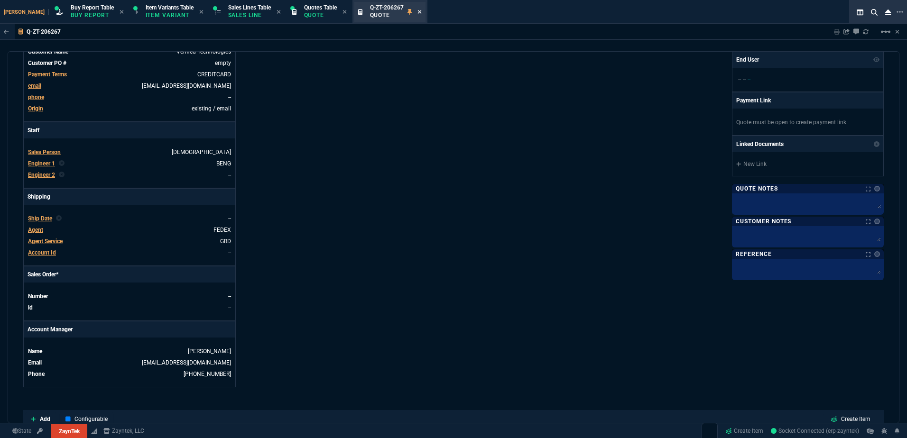
click at [417, 12] on icon at bounding box center [419, 12] width 4 height 6
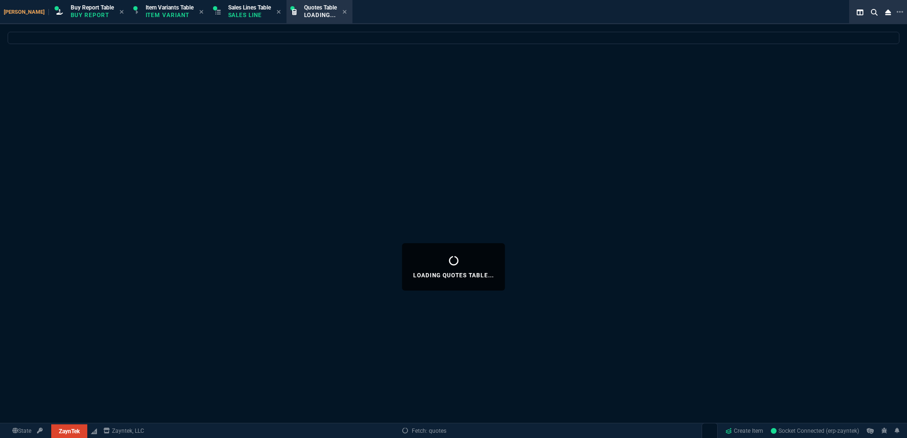
select select
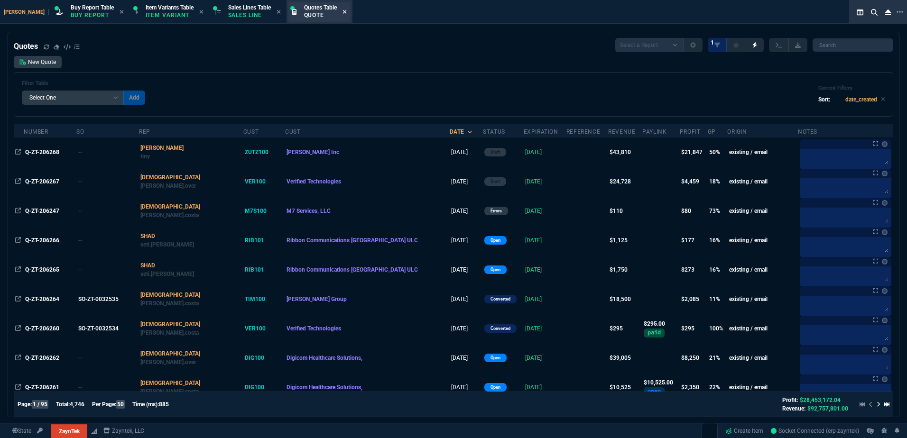
drag, startPoint x: 227, startPoint y: 10, endPoint x: 327, endPoint y: 10, distance: 100.6
click at [228, 10] on span "Sales Lines Table" at bounding box center [249, 7] width 43 height 7
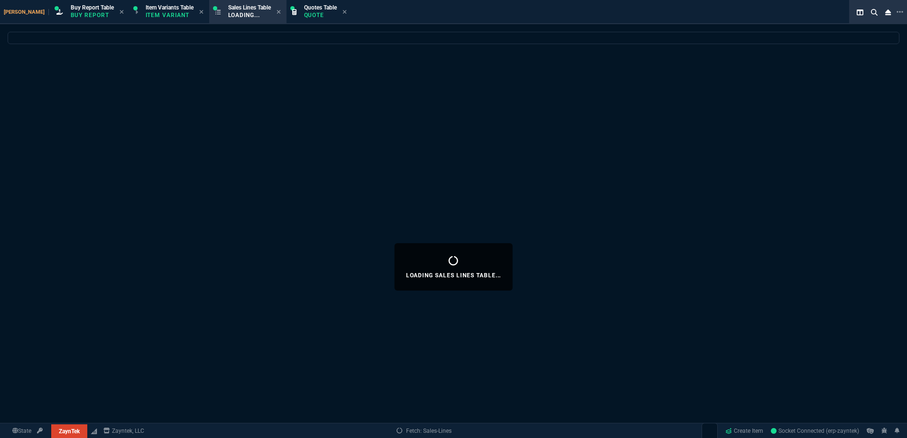
select select
